Goal: Register for event/course: Register for event/course

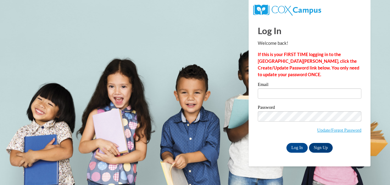
click at [298, 84] on label "Email" at bounding box center [310, 85] width 104 height 6
click at [298, 88] on input "Email" at bounding box center [310, 93] width 104 height 10
click at [299, 93] on input "Email" at bounding box center [310, 93] width 104 height 10
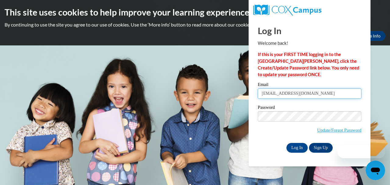
type input "mbergh1@students.kennesaw.edu"
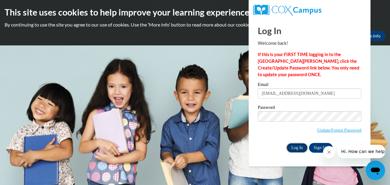
click at [298, 148] on input "Log In" at bounding box center [296, 148] width 21 height 10
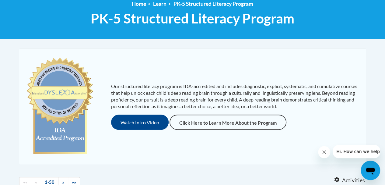
scroll to position [89, 0]
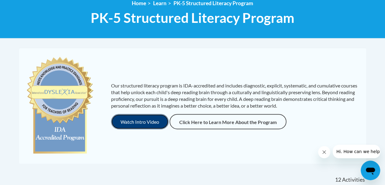
click at [156, 120] on button "Watch Intro Video" at bounding box center [140, 121] width 58 height 15
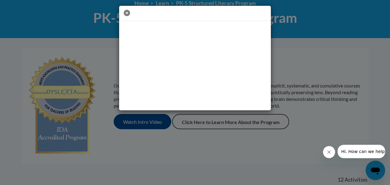
click at [125, 15] on icon "button" at bounding box center [127, 13] width 6 height 6
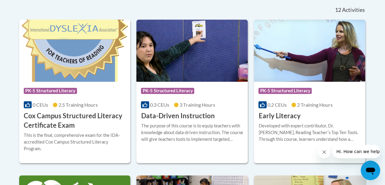
scroll to position [259, 0]
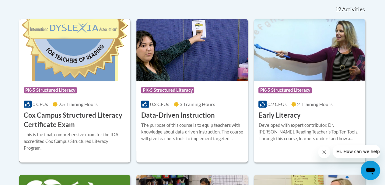
click at [49, 114] on h3 "Cox Campus Structured Literacy Certificate Exam" at bounding box center [75, 120] width 102 height 19
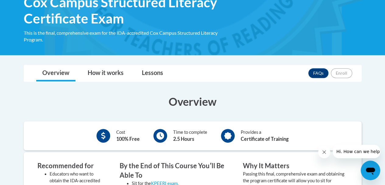
scroll to position [107, 0]
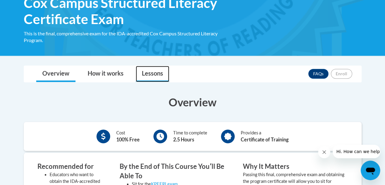
click at [145, 72] on link "Lessons" at bounding box center [152, 74] width 33 height 16
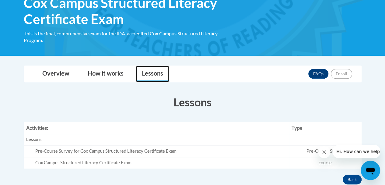
scroll to position [107, 0]
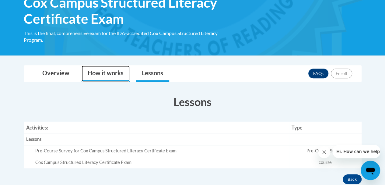
click at [116, 81] on link "How it works" at bounding box center [106, 73] width 48 height 16
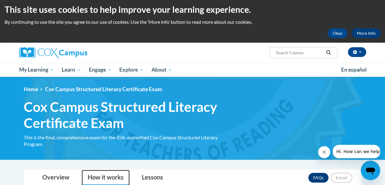
scroll to position [3, 0]
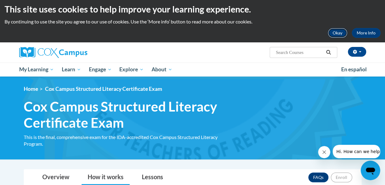
click at [339, 28] on button "Okay" at bounding box center [337, 33] width 19 height 10
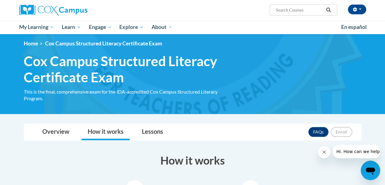
scroll to position [0, 0]
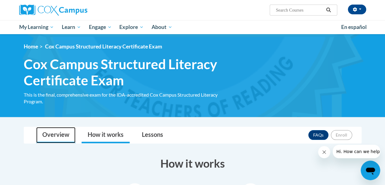
click at [61, 135] on link "Overview" at bounding box center [55, 135] width 39 height 16
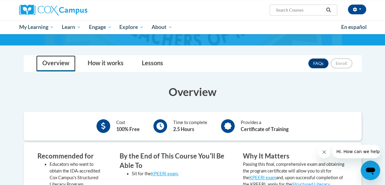
scroll to position [71, 0]
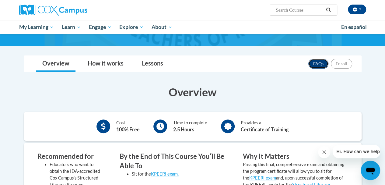
click at [322, 63] on link "FAQs" at bounding box center [319, 64] width 20 height 10
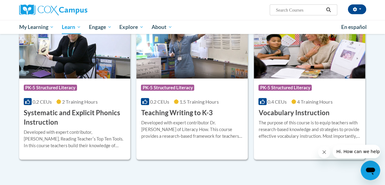
scroll to position [683, 0]
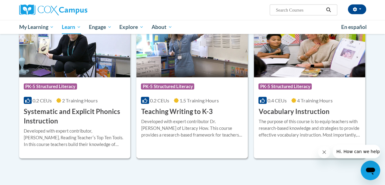
click at [200, 114] on h3 "Teaching Writing to K-3" at bounding box center [177, 111] width 72 height 9
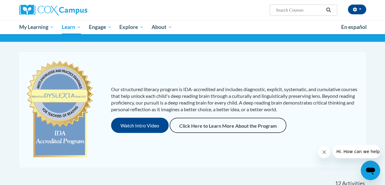
scroll to position [39, 0]
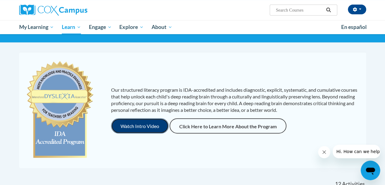
click at [146, 125] on button "Watch Intro Video" at bounding box center [140, 125] width 58 height 15
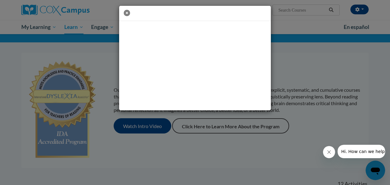
click at [125, 12] on icon "button" at bounding box center [127, 13] width 6 height 6
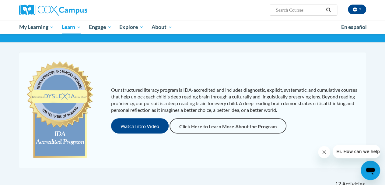
click at [128, 68] on div "Our structured literacy program is IDA-accredited and includes diagnostic, expl…" at bounding box center [193, 110] width 344 height 104
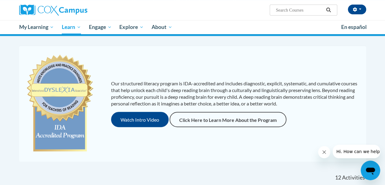
scroll to position [48, 0]
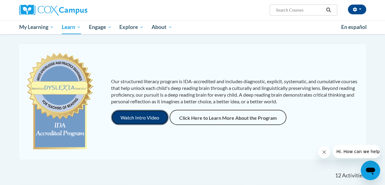
click at [136, 110] on button "Watch Intro Video" at bounding box center [140, 117] width 58 height 15
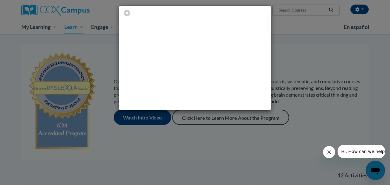
click at [133, 124] on div at bounding box center [195, 92] width 390 height 185
click at [129, 12] on icon "button" at bounding box center [127, 13] width 6 height 6
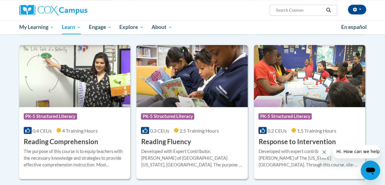
scroll to position [509, 0]
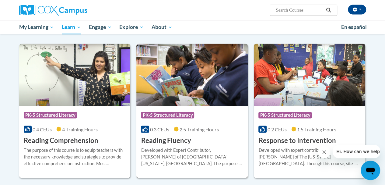
click at [157, 150] on div "Developed with Expert Contributor, Dr. Laura Rhinehart of University California…" at bounding box center [192, 156] width 102 height 20
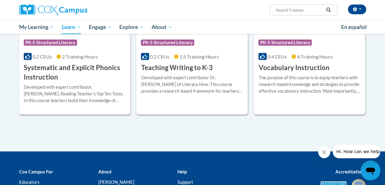
scroll to position [747, 0]
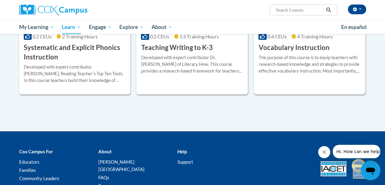
click at [295, 58] on div "The purpose of this course is to equip teachers with research-based knowledge a…" at bounding box center [310, 64] width 102 height 20
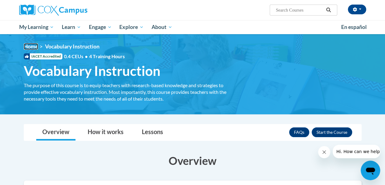
click at [28, 48] on link "Home" at bounding box center [31, 46] width 14 height 6
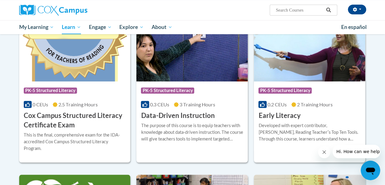
scroll to position [215, 0]
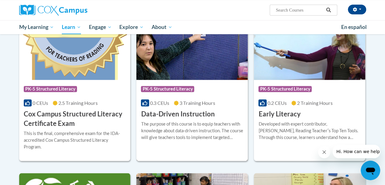
click at [167, 114] on h3 "Data-Driven Instruction" at bounding box center [178, 113] width 74 height 9
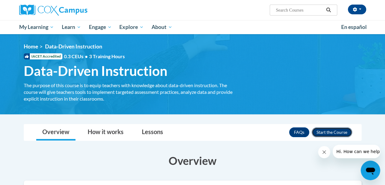
click at [323, 132] on button "Enroll" at bounding box center [332, 132] width 41 height 10
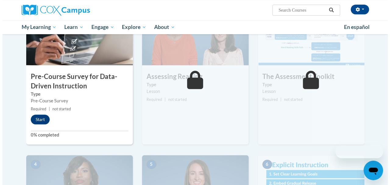
scroll to position [165, 0]
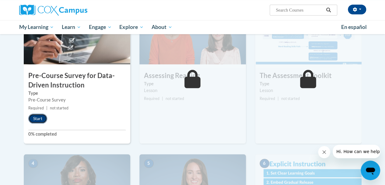
click at [37, 118] on button "Start" at bounding box center [37, 119] width 19 height 10
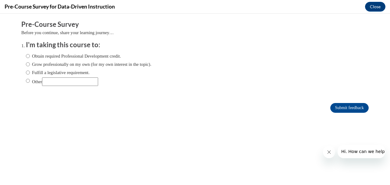
scroll to position [0, 0]
click at [68, 56] on label "Obtain required Professional Development credit." at bounding box center [73, 56] width 95 height 7
click at [30, 56] on input "Obtain required Professional Development credit." at bounding box center [28, 56] width 4 height 7
radio input "true"
click at [342, 108] on input "Submit feedback" at bounding box center [349, 108] width 38 height 10
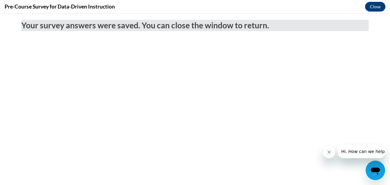
click at [371, 12] on div "Pre-Course Survey for Data-Driven Instruction Close" at bounding box center [195, 7] width 390 height 14
click at [376, 7] on button "Close" at bounding box center [375, 7] width 20 height 10
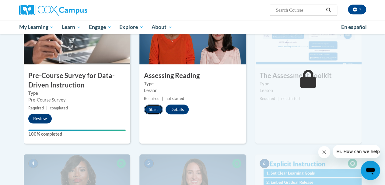
click at [156, 105] on button "Start" at bounding box center [153, 109] width 19 height 10
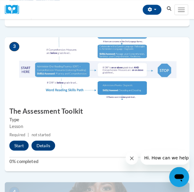
scroll to position [423, 0]
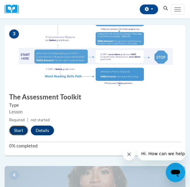
click at [15, 132] on button "Start" at bounding box center [18, 131] width 19 height 10
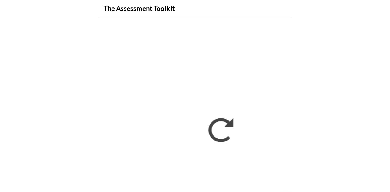
scroll to position [432, 0]
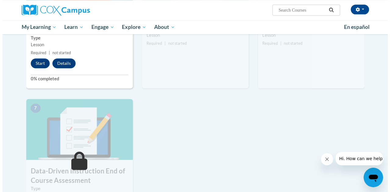
scroll to position [371, 0]
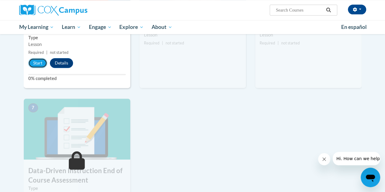
click at [37, 63] on button "Start" at bounding box center [37, 63] width 19 height 10
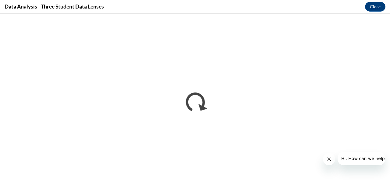
scroll to position [0, 0]
